Goal: Task Accomplishment & Management: Complete application form

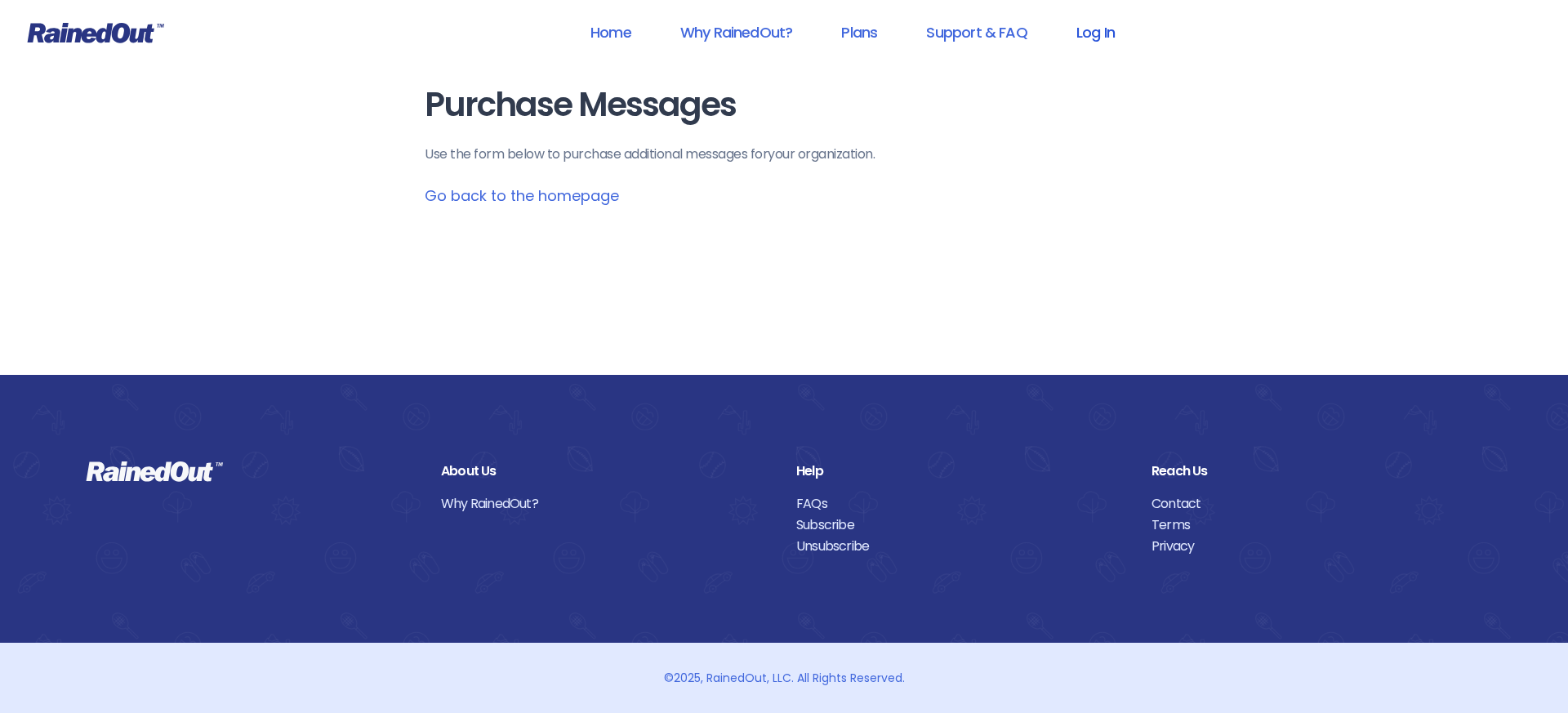
click at [1100, 38] on link "Log In" at bounding box center [1096, 31] width 81 height 37
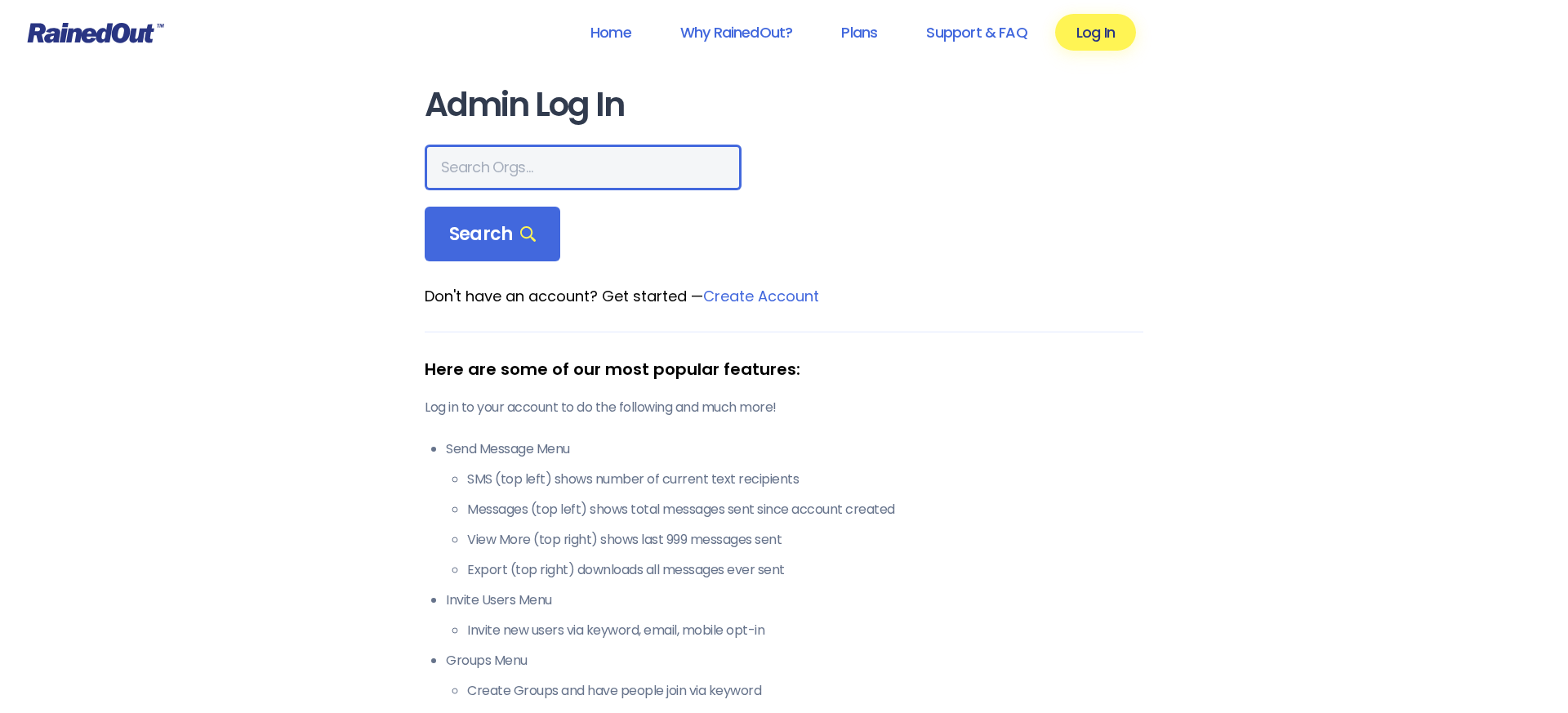
click at [491, 174] on input "text" at bounding box center [583, 167] width 316 height 46
type input "run [US_STATE]"
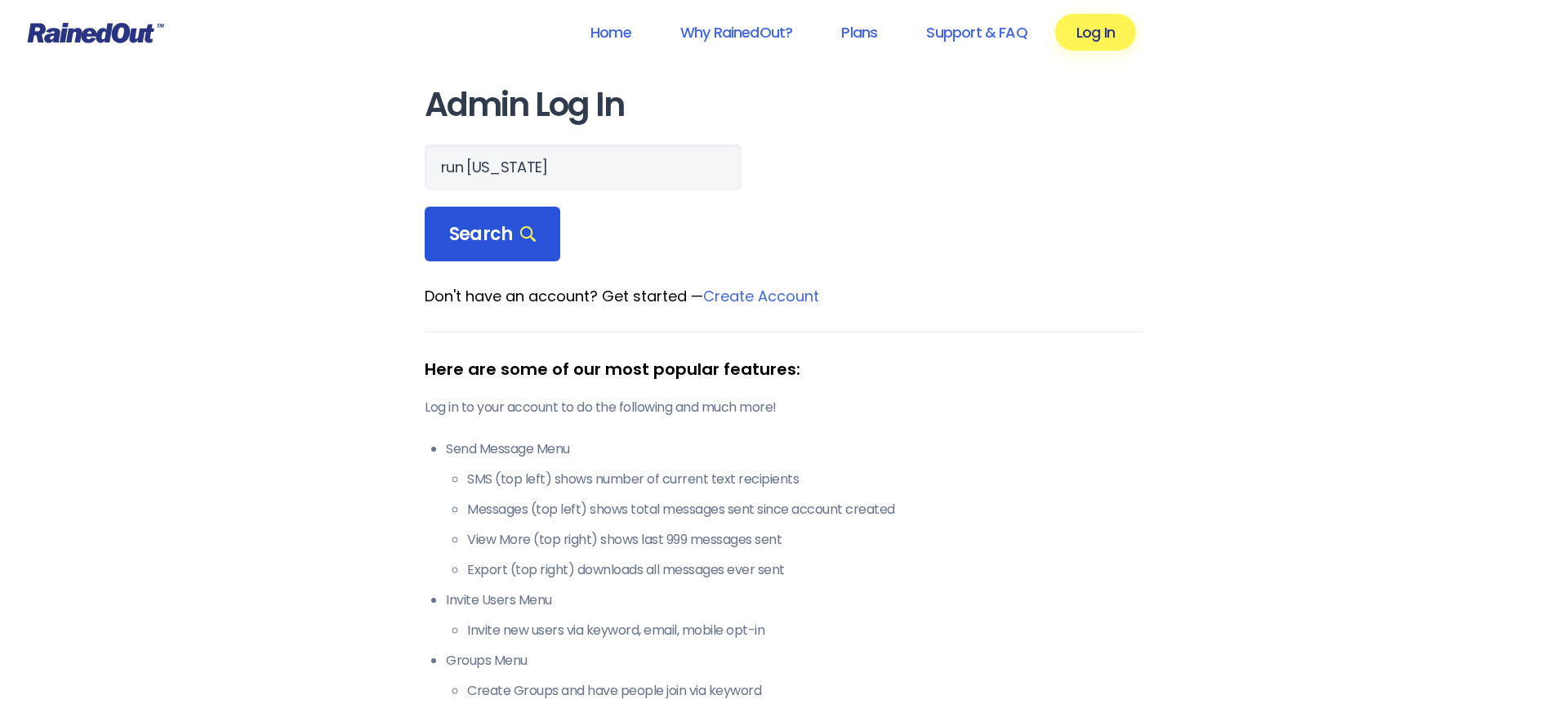
click at [498, 236] on span "Search" at bounding box center [493, 234] width 86 height 22
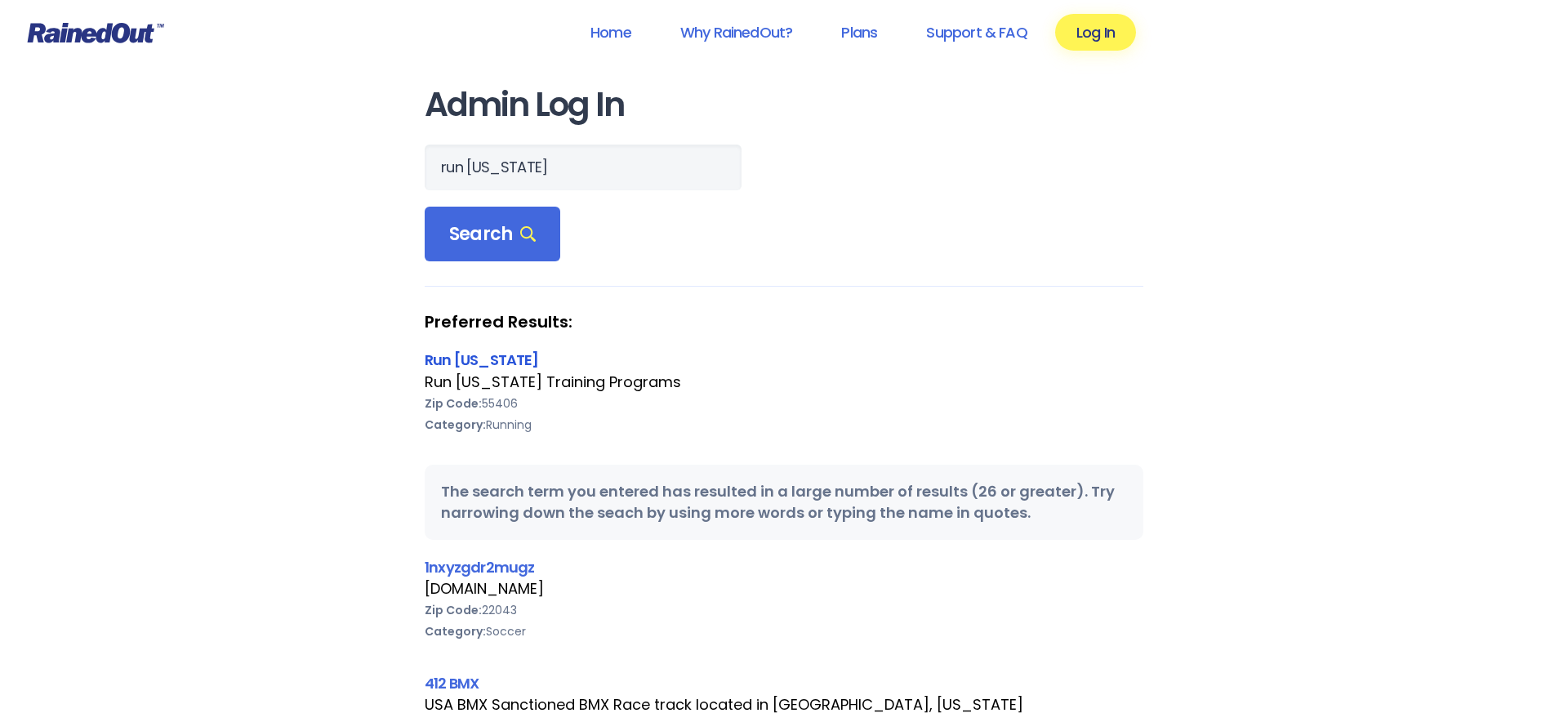
click at [484, 356] on link "Run [US_STATE]" at bounding box center [481, 360] width 114 height 21
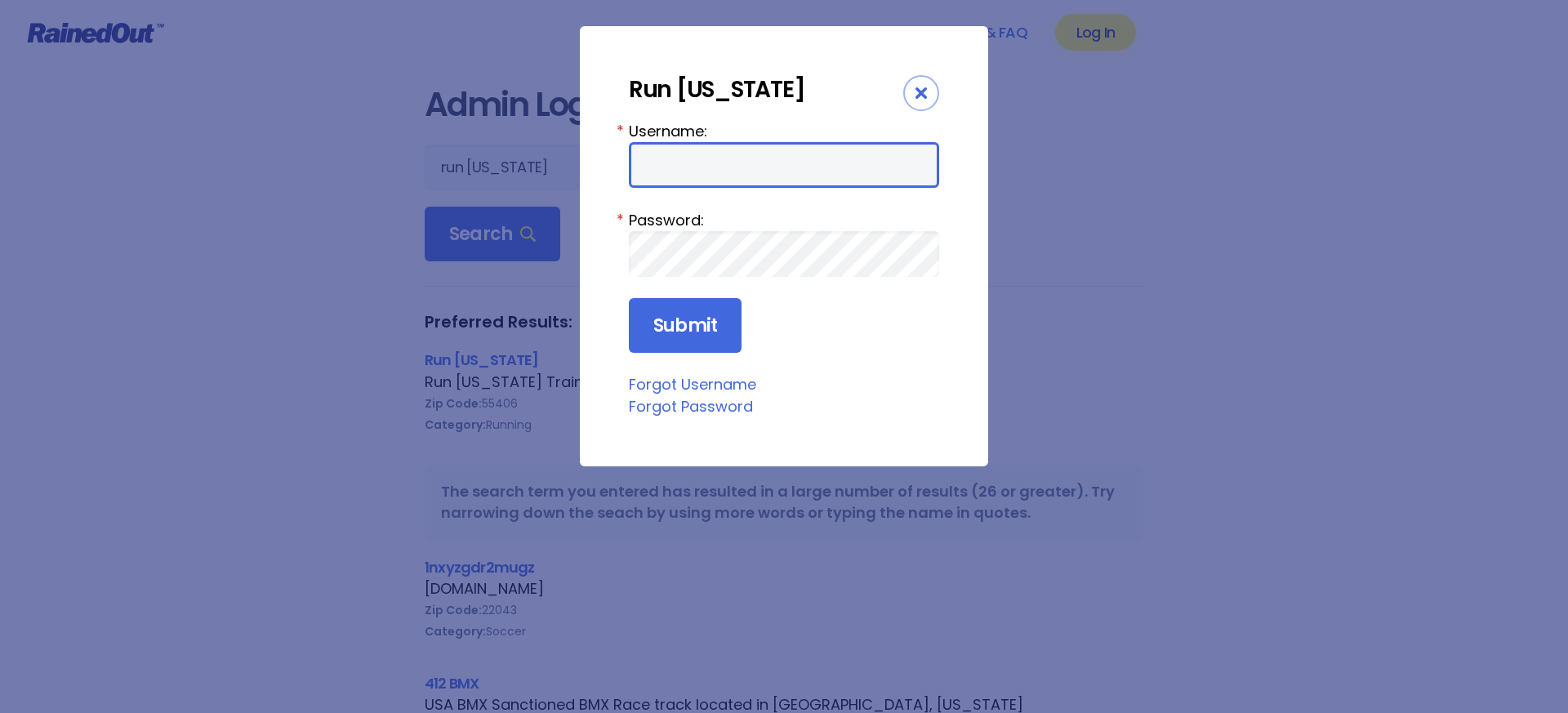
type input "RMCoach"
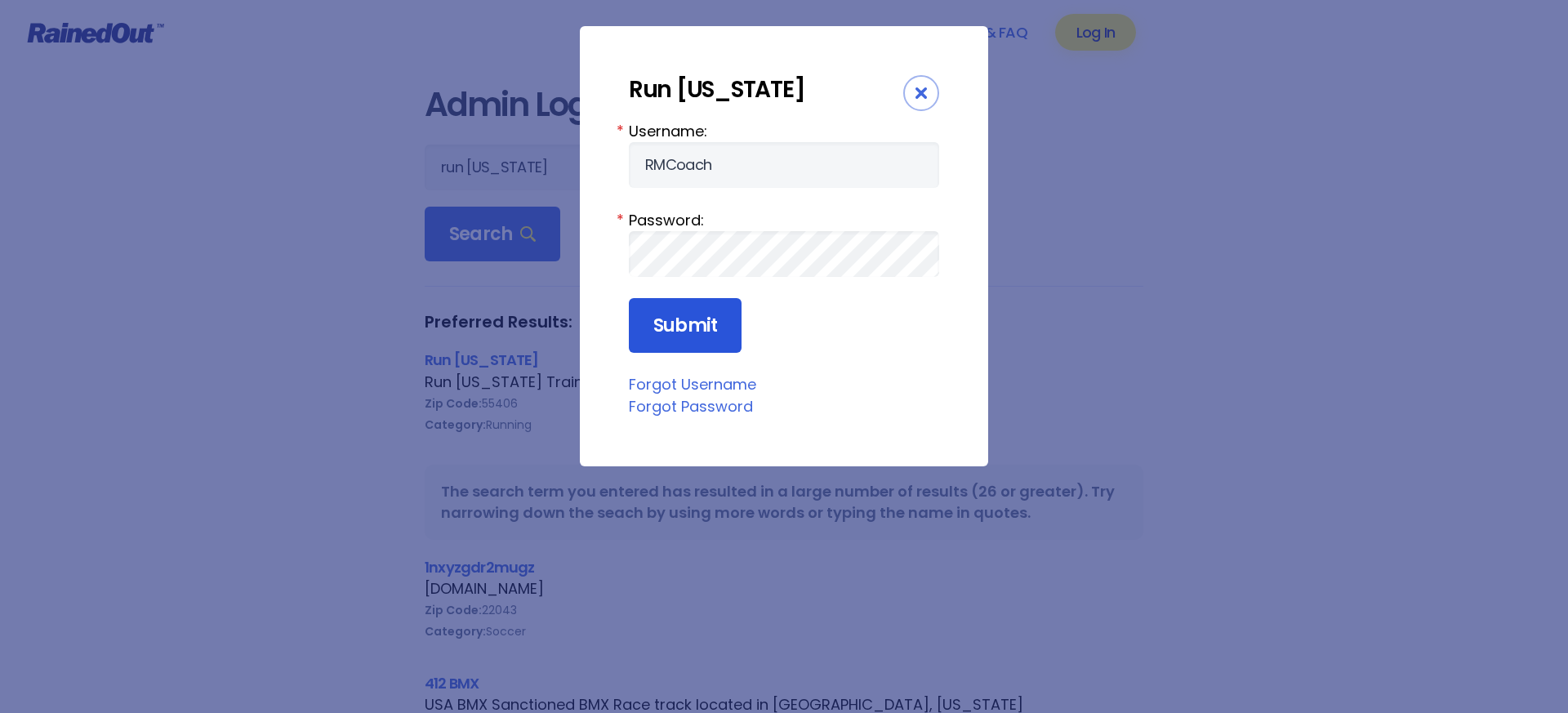
click at [689, 332] on input "Submit" at bounding box center [684, 326] width 112 height 56
